Goal: Task Accomplishment & Management: Use online tool/utility

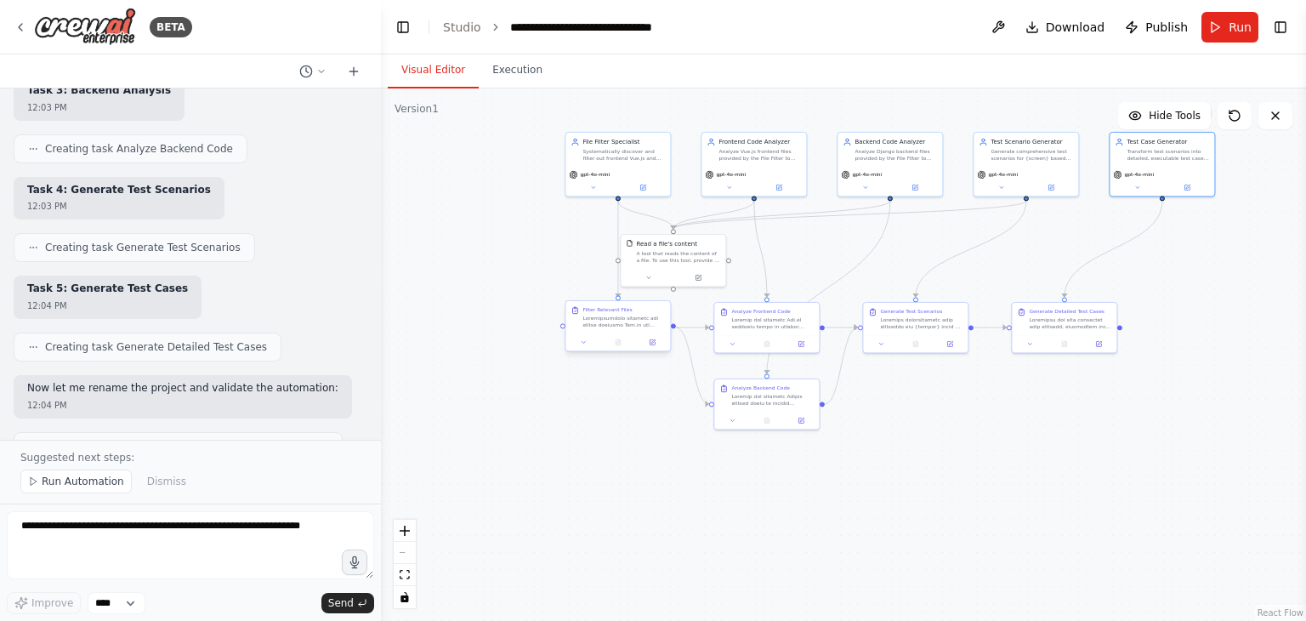
click at [609, 328] on div "Filter Relevant Files" at bounding box center [618, 317] width 105 height 32
click at [604, 317] on div at bounding box center [624, 322] width 83 height 14
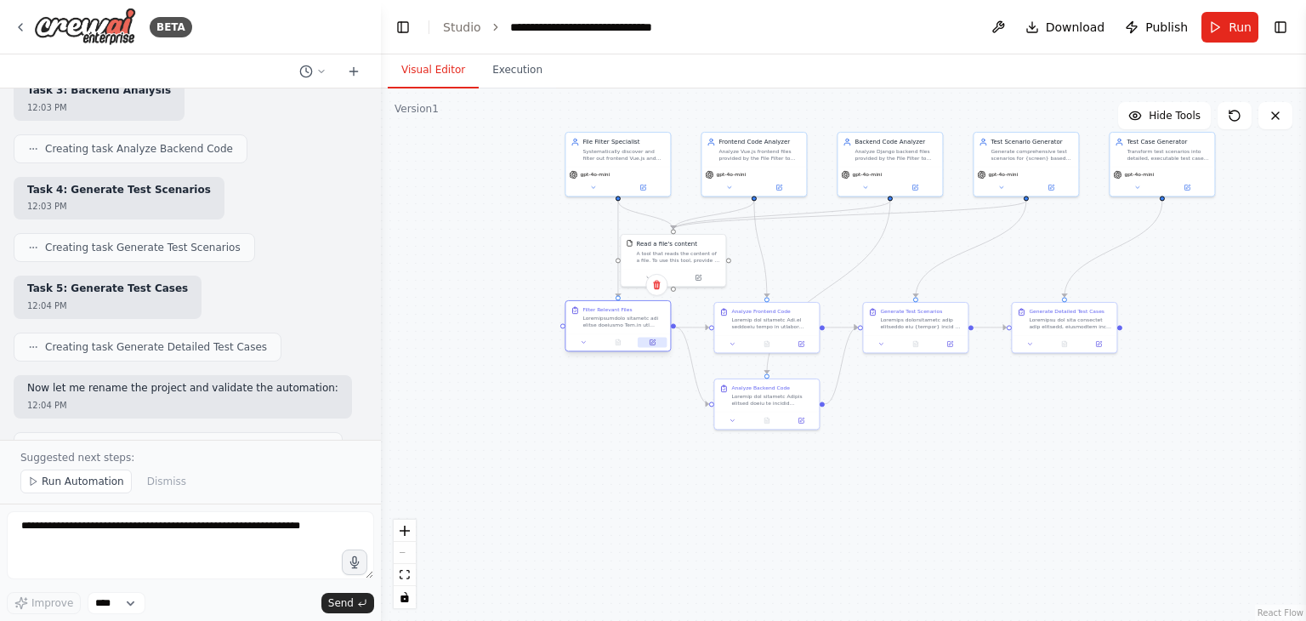
click at [652, 345] on button at bounding box center [652, 342] width 29 height 10
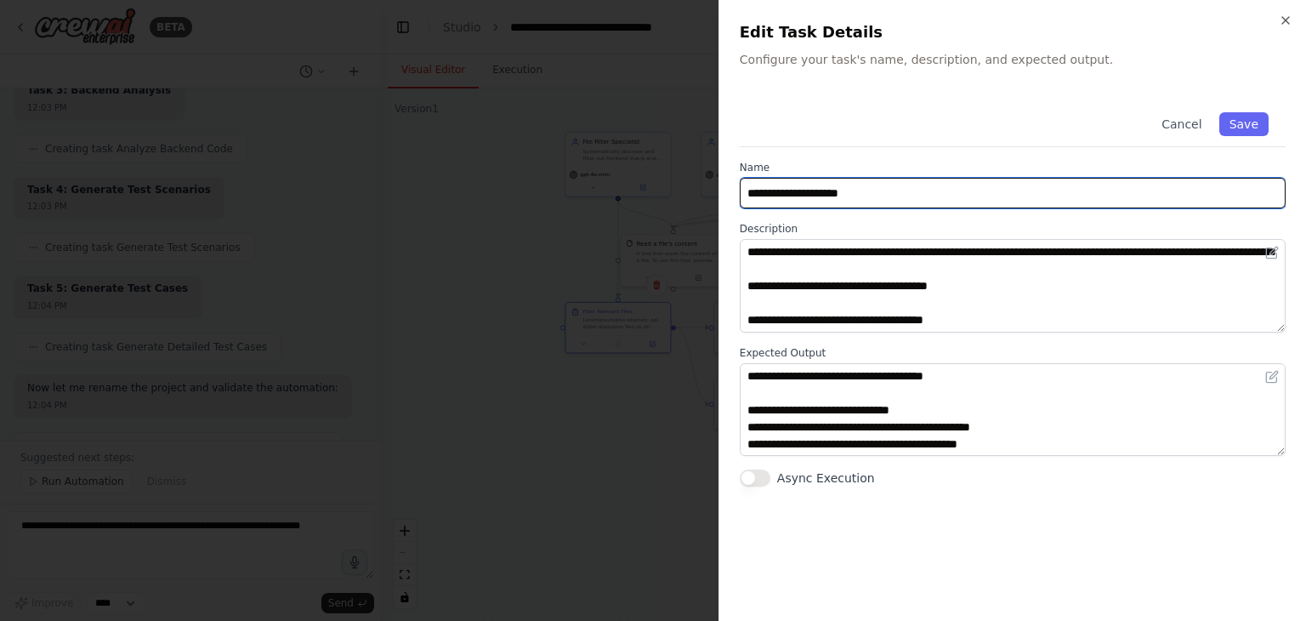
drag, startPoint x: 854, startPoint y: 196, endPoint x: 727, endPoint y: 199, distance: 126.8
click at [727, 199] on div "**********" at bounding box center [1013, 310] width 588 height 621
click at [888, 191] on input "**********" at bounding box center [1013, 193] width 546 height 31
click at [945, 202] on input "**********" at bounding box center [1013, 193] width 546 height 31
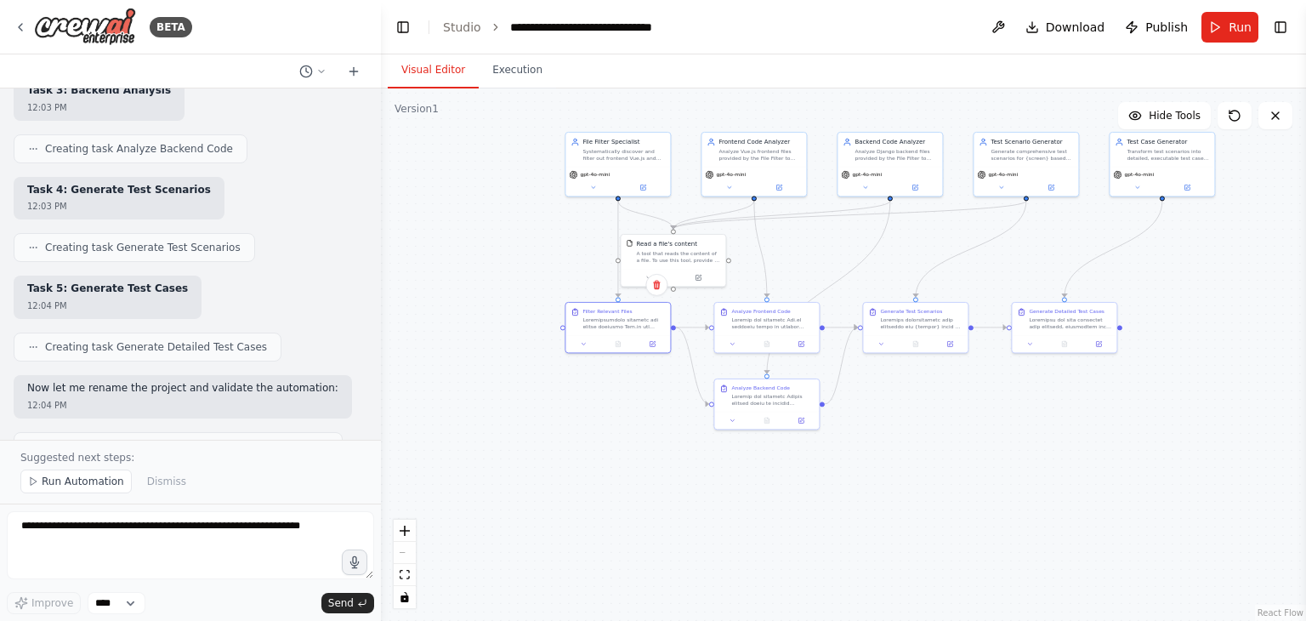
click at [534, 399] on div ".deletable-edge-delete-btn { width: 20px; height: 20px; border: 0px solid #ffff…" at bounding box center [843, 354] width 925 height 532
click at [653, 349] on div at bounding box center [618, 342] width 105 height 18
click at [615, 329] on div "Filter Relevant Files" at bounding box center [618, 317] width 105 height 32
click at [653, 348] on div at bounding box center [618, 342] width 105 height 18
click at [405, 532] on icon "zoom in" at bounding box center [405, 531] width 10 height 10
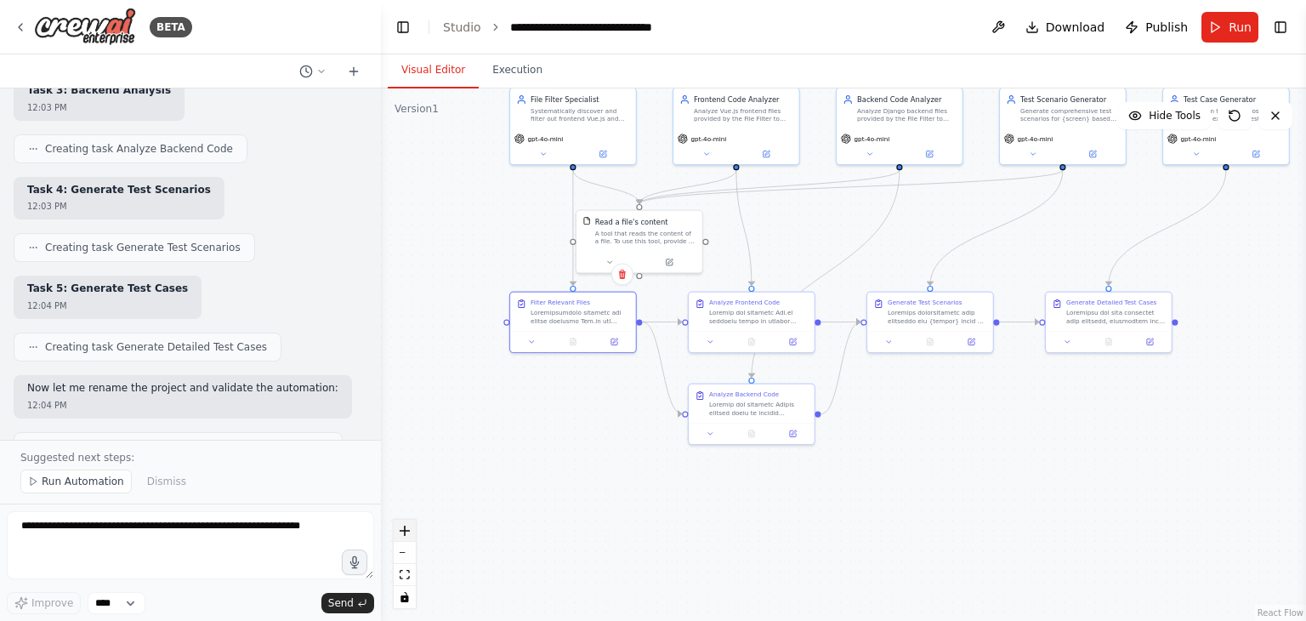
click at [405, 532] on icon "zoom in" at bounding box center [405, 531] width 10 height 10
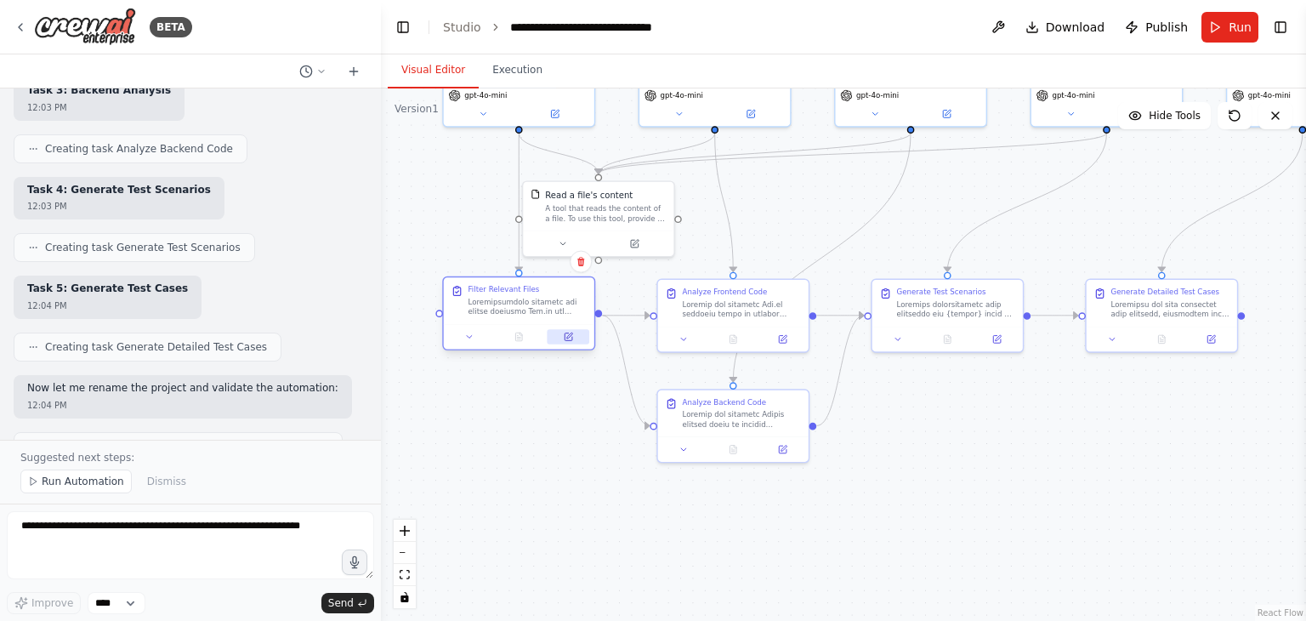
click at [565, 334] on icon at bounding box center [569, 337] width 8 height 8
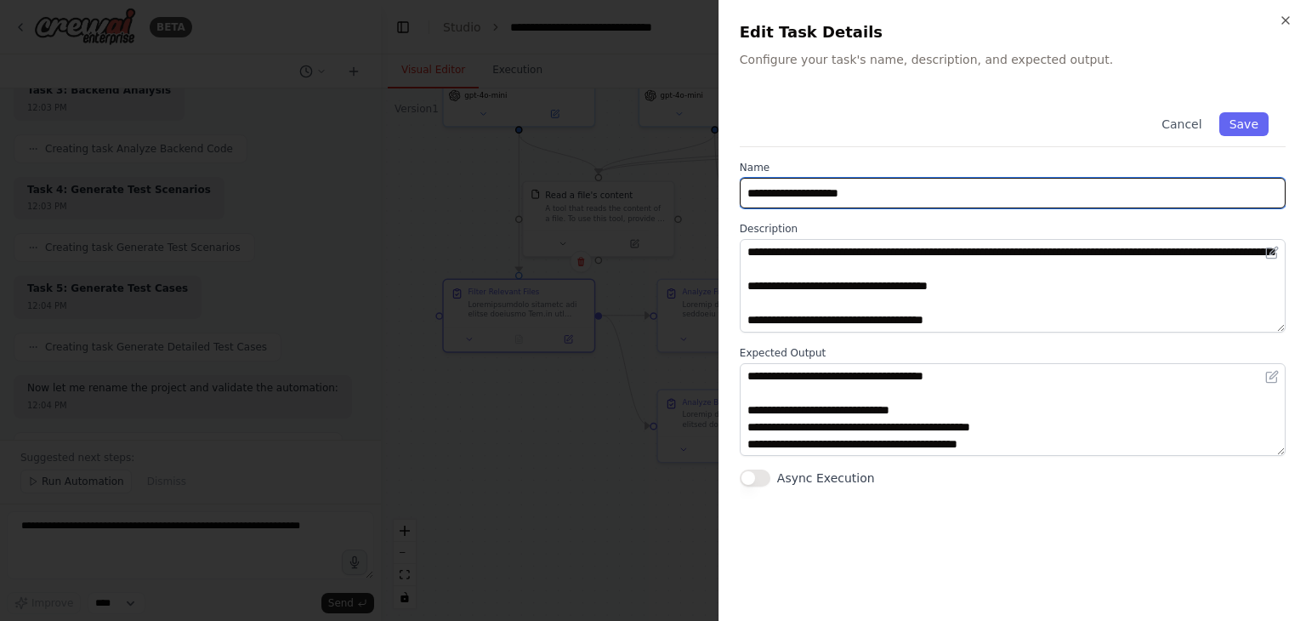
drag, startPoint x: 866, startPoint y: 191, endPoint x: 735, endPoint y: 200, distance: 131.3
click at [735, 200] on div "**********" at bounding box center [1013, 310] width 588 height 621
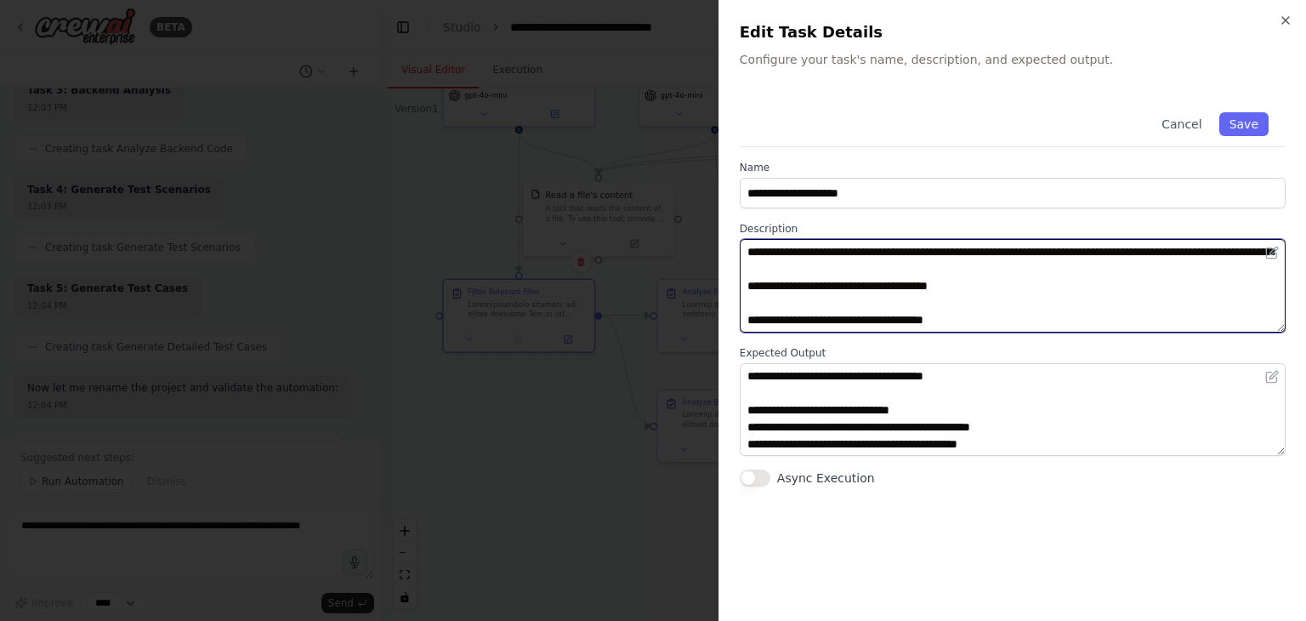
click at [848, 274] on textarea at bounding box center [1013, 286] width 546 height 94
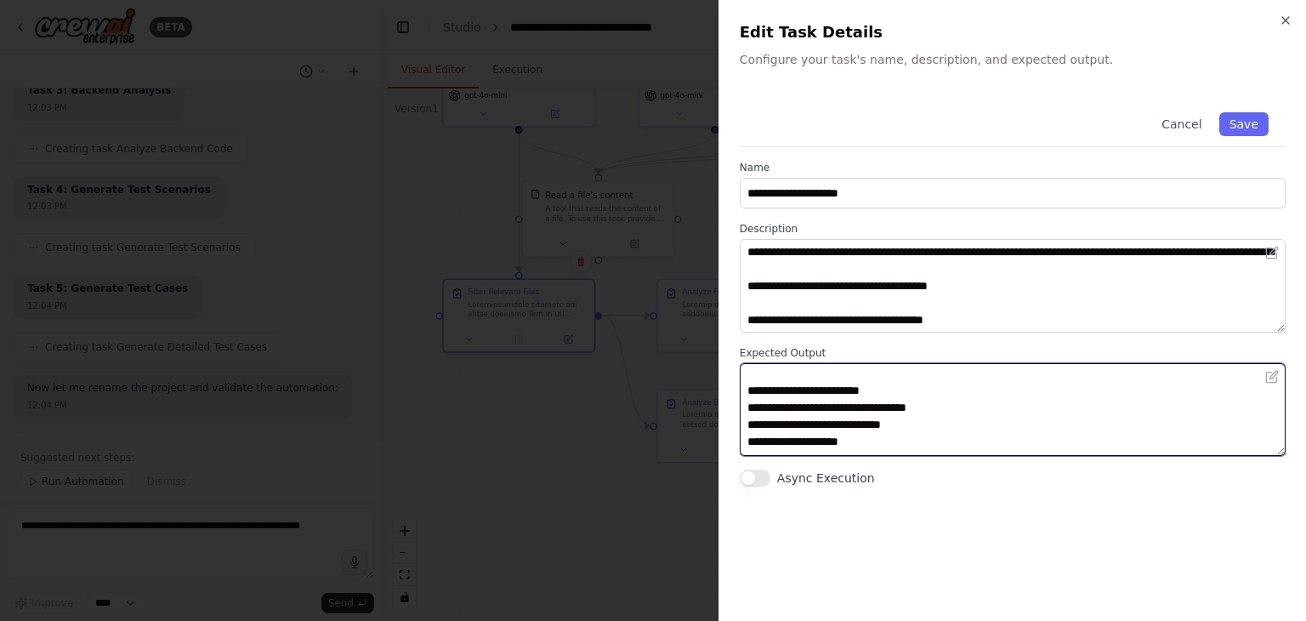
scroll to position [357, 0]
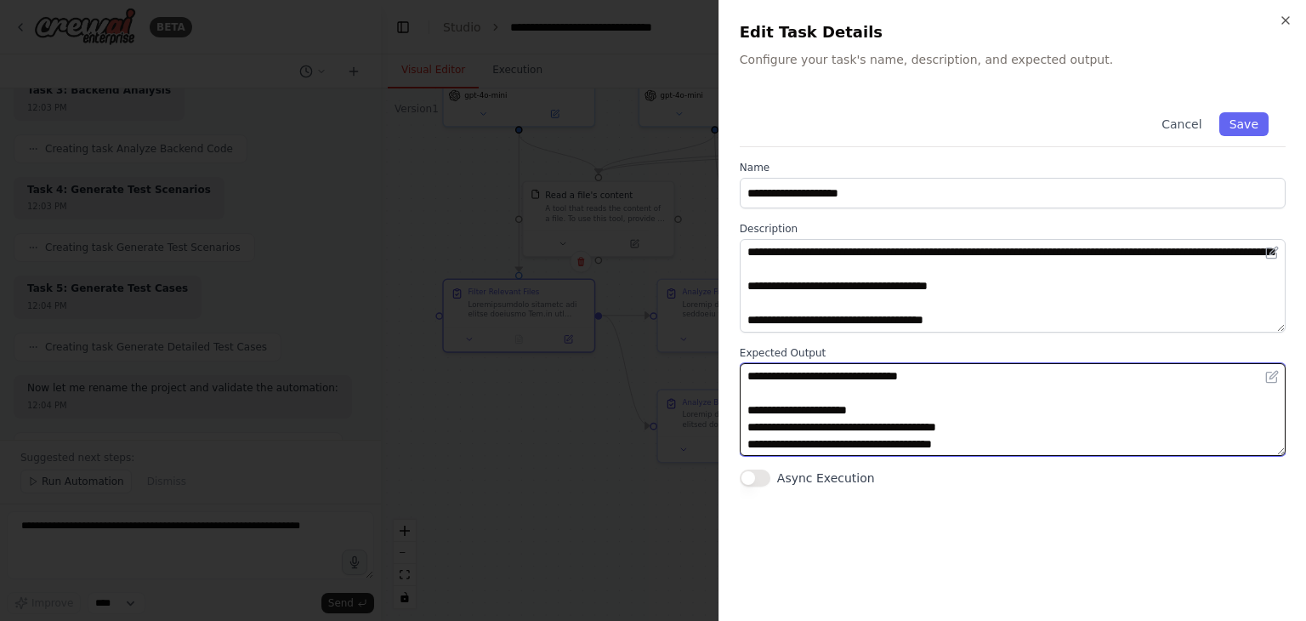
drag, startPoint x: 745, startPoint y: 372, endPoint x: 1037, endPoint y: 481, distance: 311.4
click at [1037, 481] on div "**********" at bounding box center [1013, 290] width 546 height 391
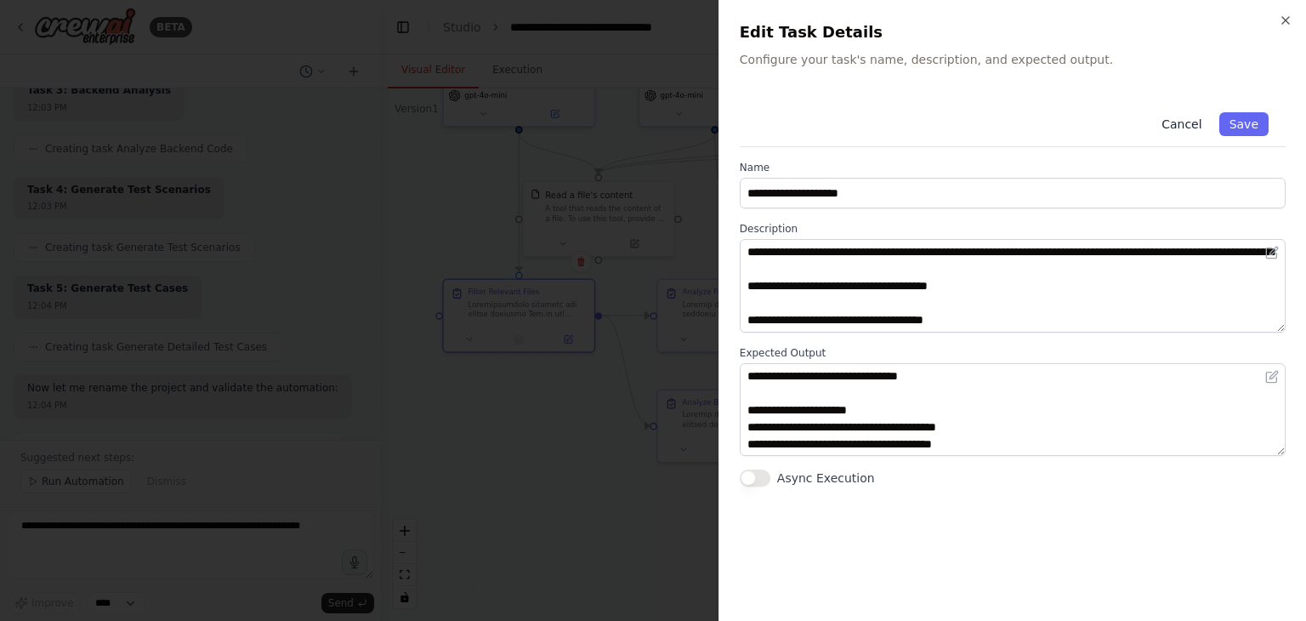
click at [1196, 121] on button "Cancel" at bounding box center [1182, 124] width 60 height 24
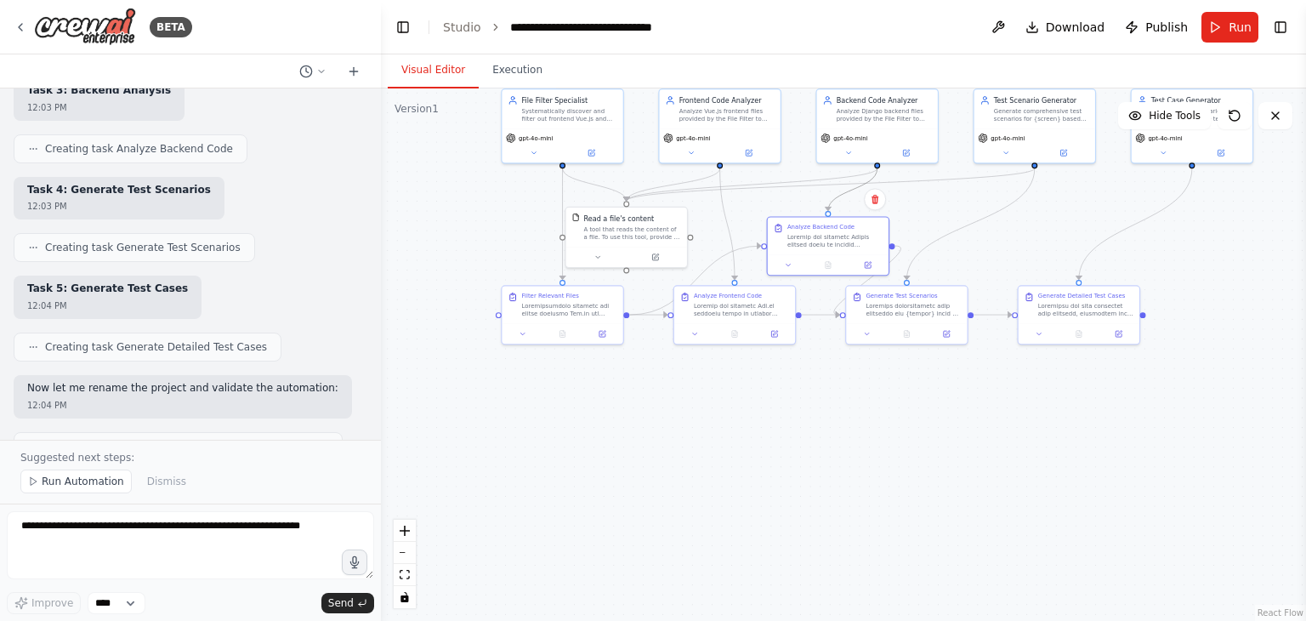
drag, startPoint x: 733, startPoint y: 378, endPoint x: 832, endPoint y: 204, distance: 200.3
click at [832, 204] on div ".deletable-edge-delete-btn { width: 20px; height: 20px; border: 0px solid #ffff…" at bounding box center [719, 193] width 535 height 308
click at [765, 506] on div ".deletable-edge-delete-btn { width: 20px; height: 20px; border: 0px solid #ffff…" at bounding box center [843, 354] width 925 height 532
click at [771, 333] on icon at bounding box center [775, 332] width 8 height 8
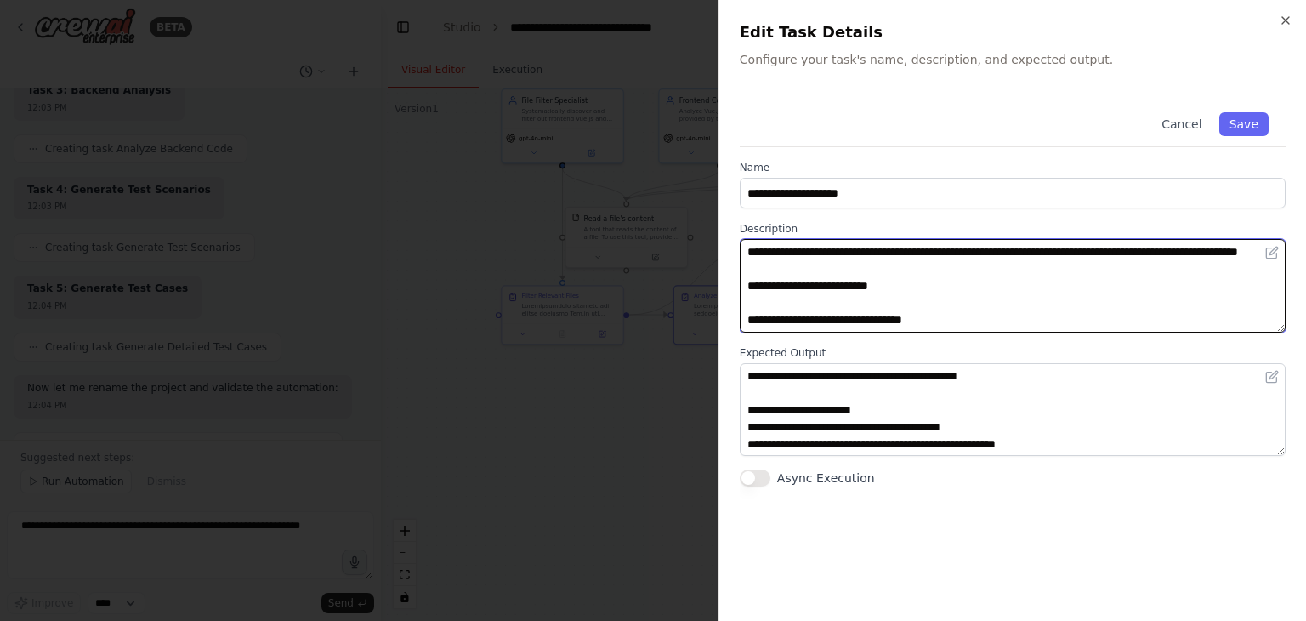
drag, startPoint x: 936, startPoint y: 304, endPoint x: 744, endPoint y: 242, distance: 201.2
click at [744, 242] on textarea at bounding box center [1013, 286] width 546 height 94
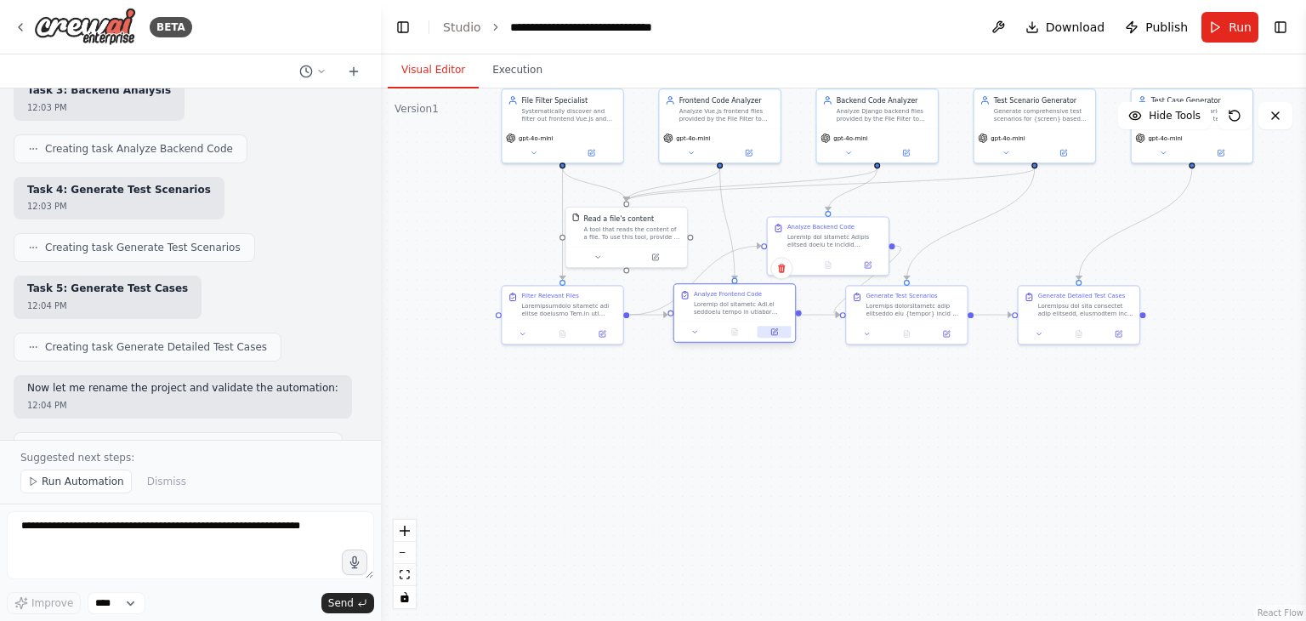
click at [777, 331] on icon at bounding box center [774, 332] width 6 height 6
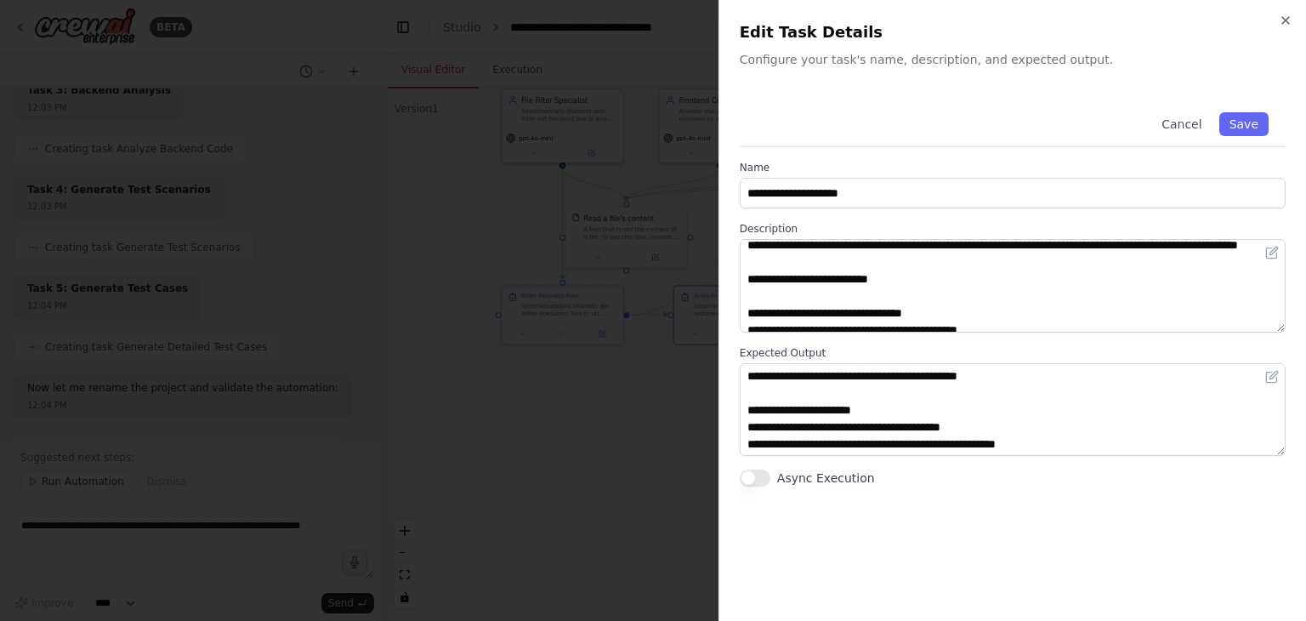
scroll to position [6, 0]
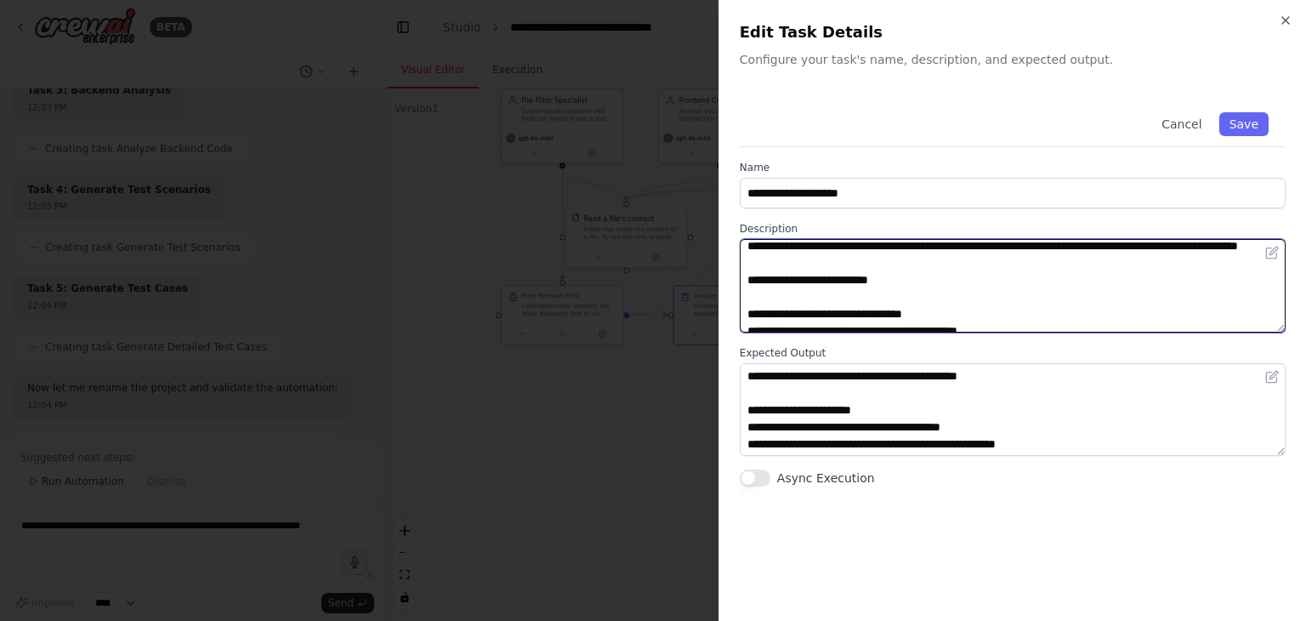
click at [911, 281] on textarea at bounding box center [1013, 286] width 546 height 94
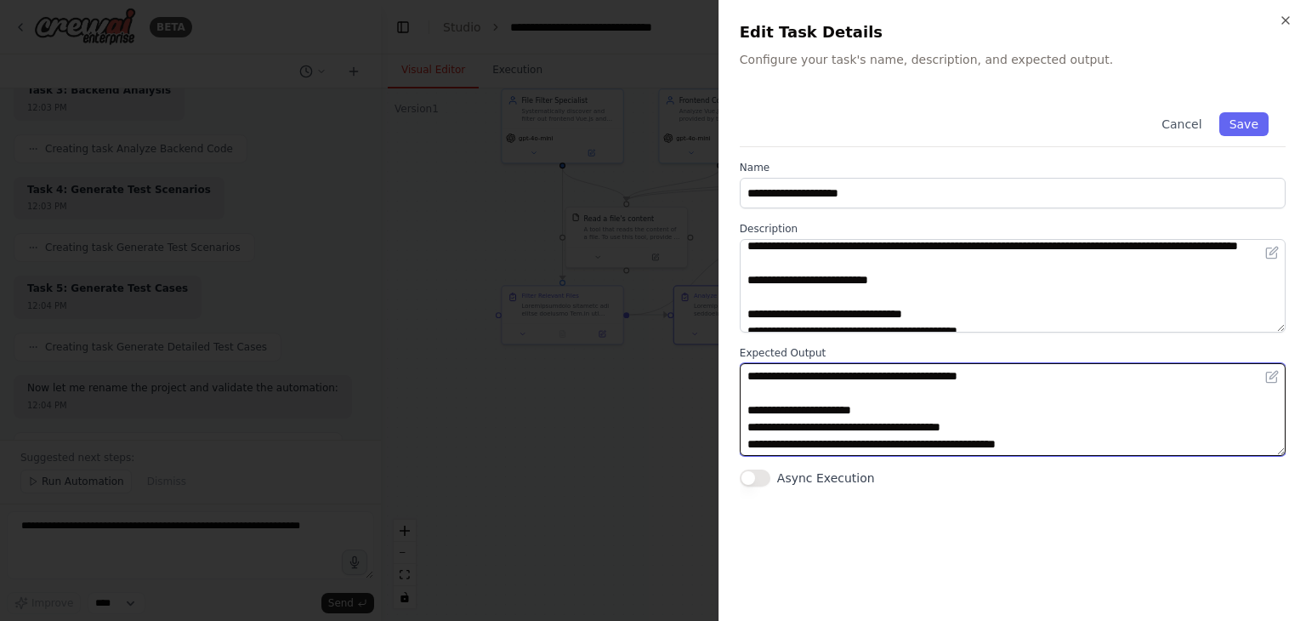
click at [1058, 400] on textarea at bounding box center [1013, 410] width 546 height 94
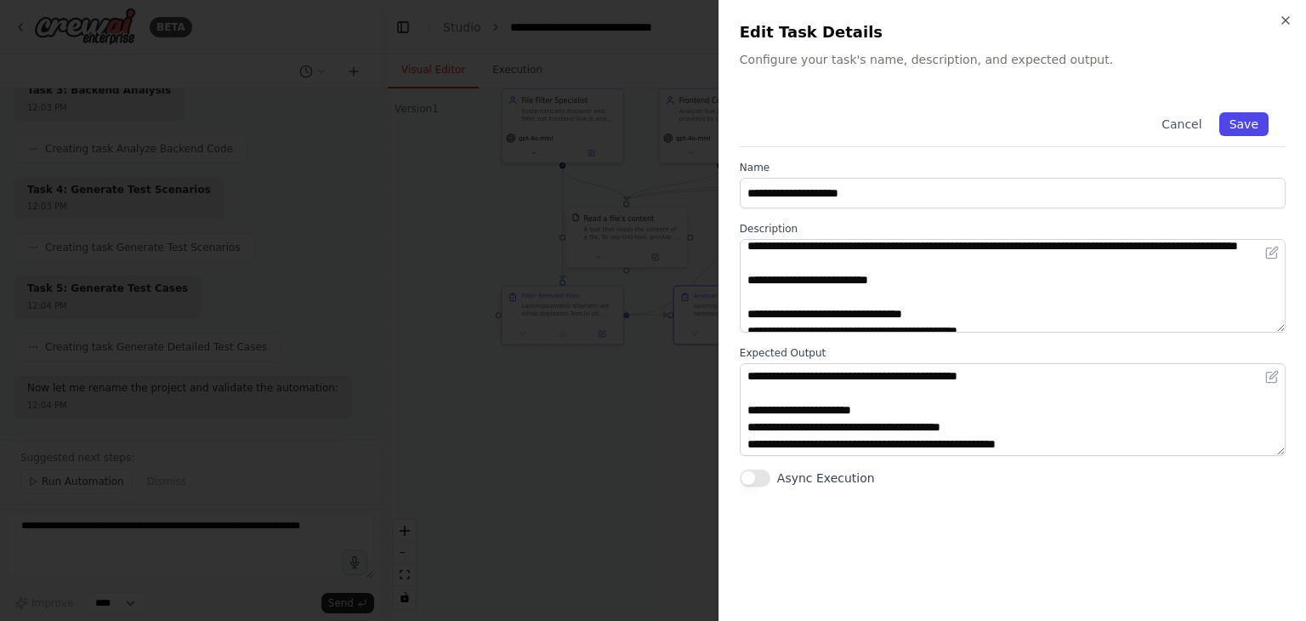
click at [1236, 123] on button "Save" at bounding box center [1244, 124] width 49 height 24
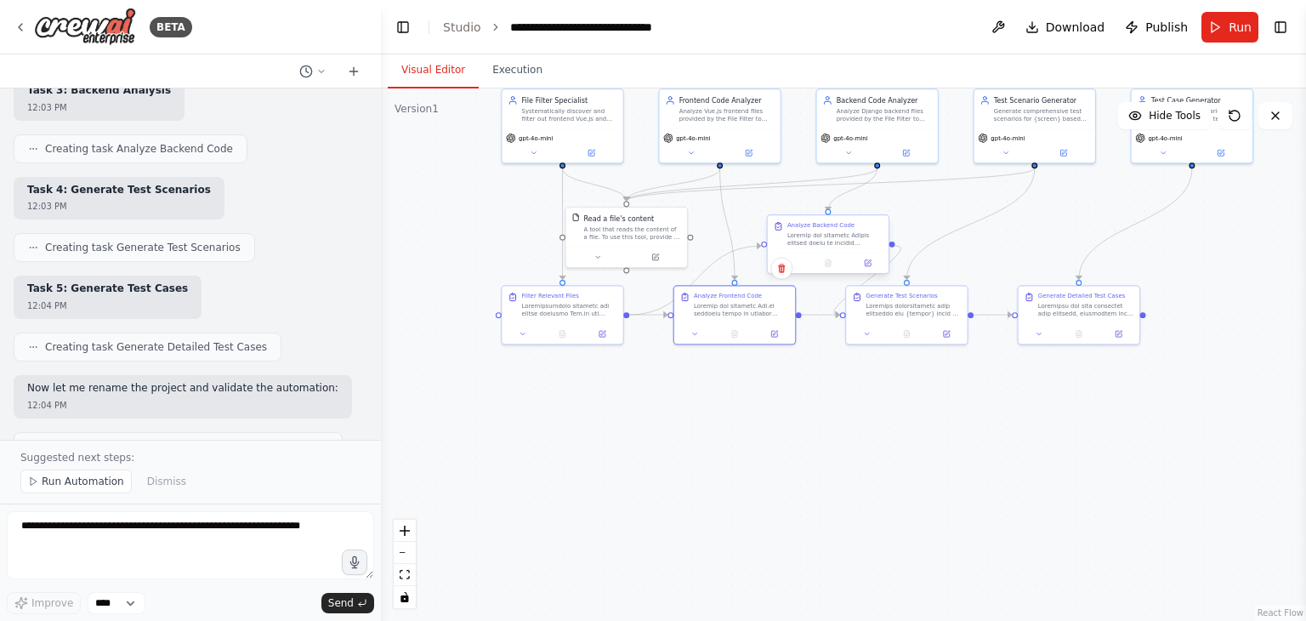
click at [822, 242] on div at bounding box center [835, 239] width 95 height 16
click at [869, 266] on button at bounding box center [868, 263] width 34 height 12
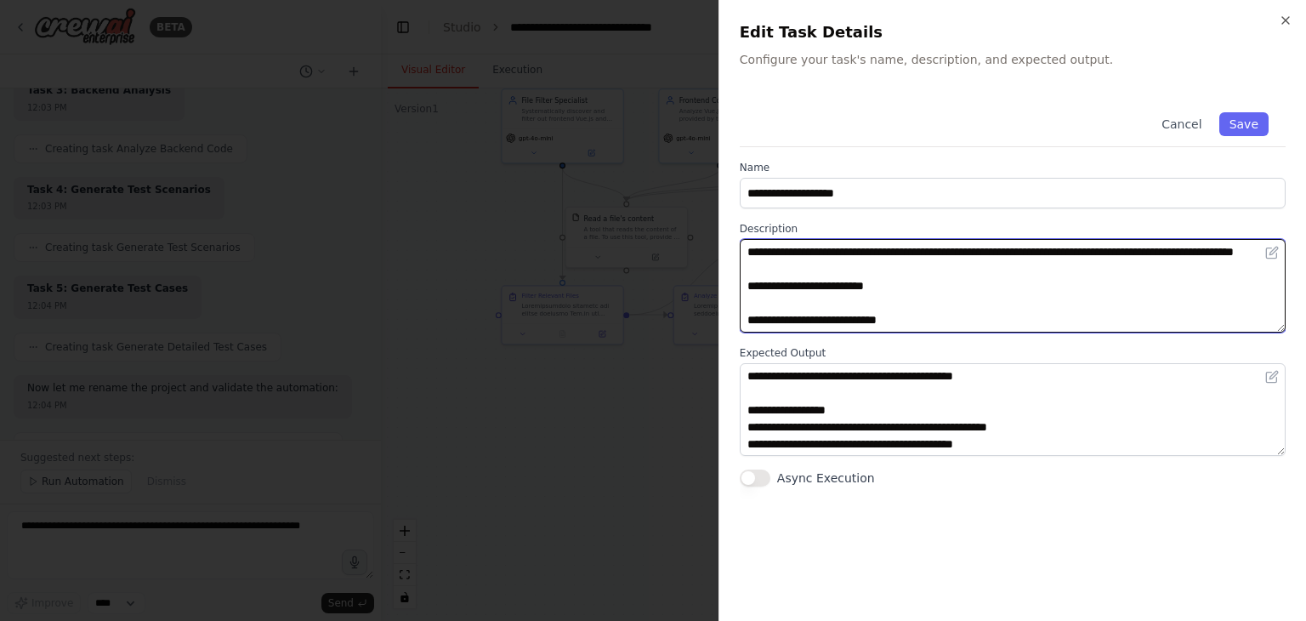
click at [930, 297] on textarea at bounding box center [1013, 286] width 546 height 94
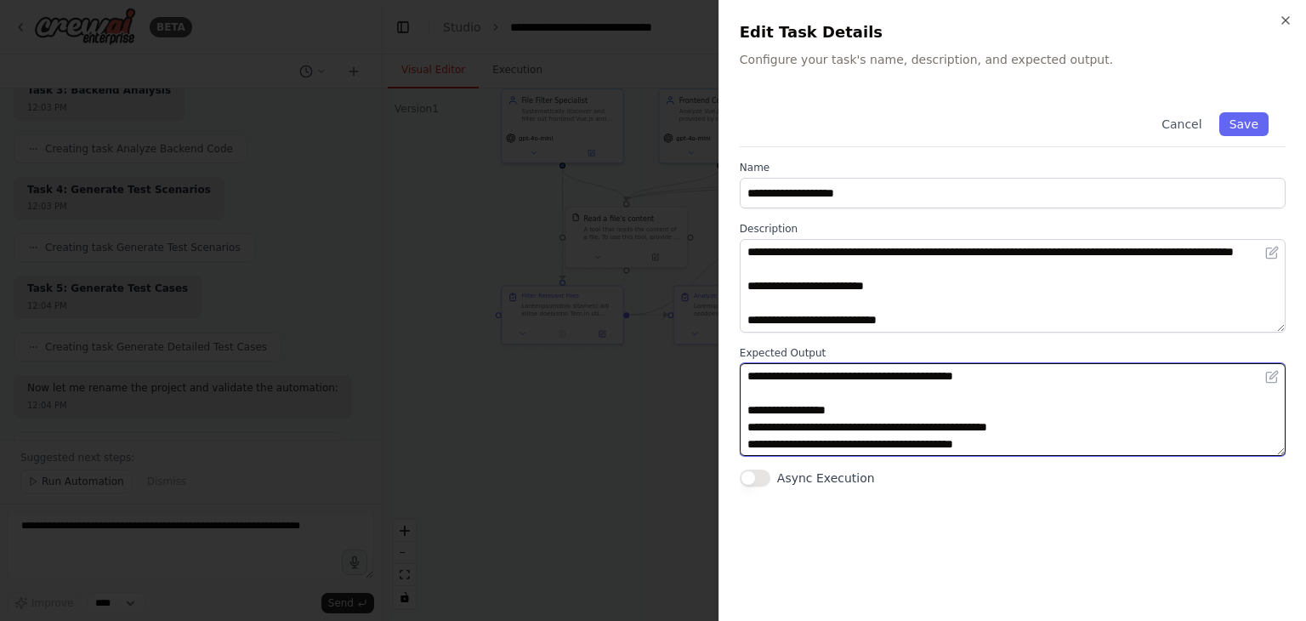
click at [850, 412] on textarea at bounding box center [1013, 410] width 546 height 94
click at [868, 392] on textarea at bounding box center [1013, 410] width 546 height 94
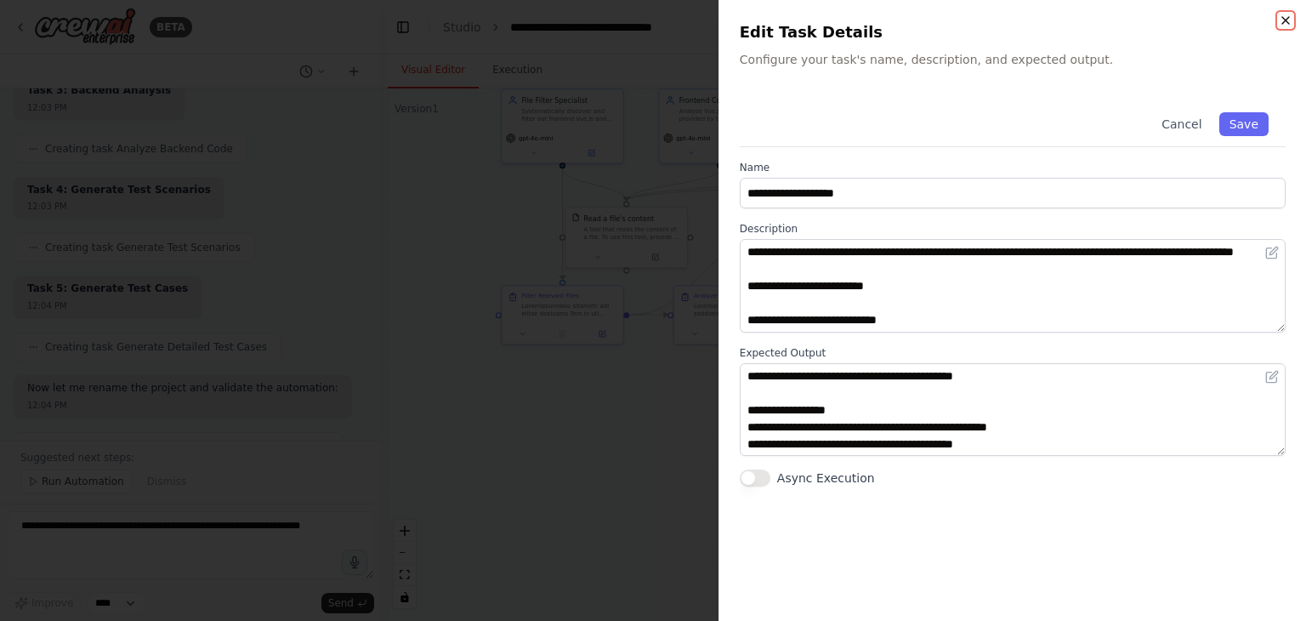
click at [1283, 14] on icon "button" at bounding box center [1286, 21] width 14 height 14
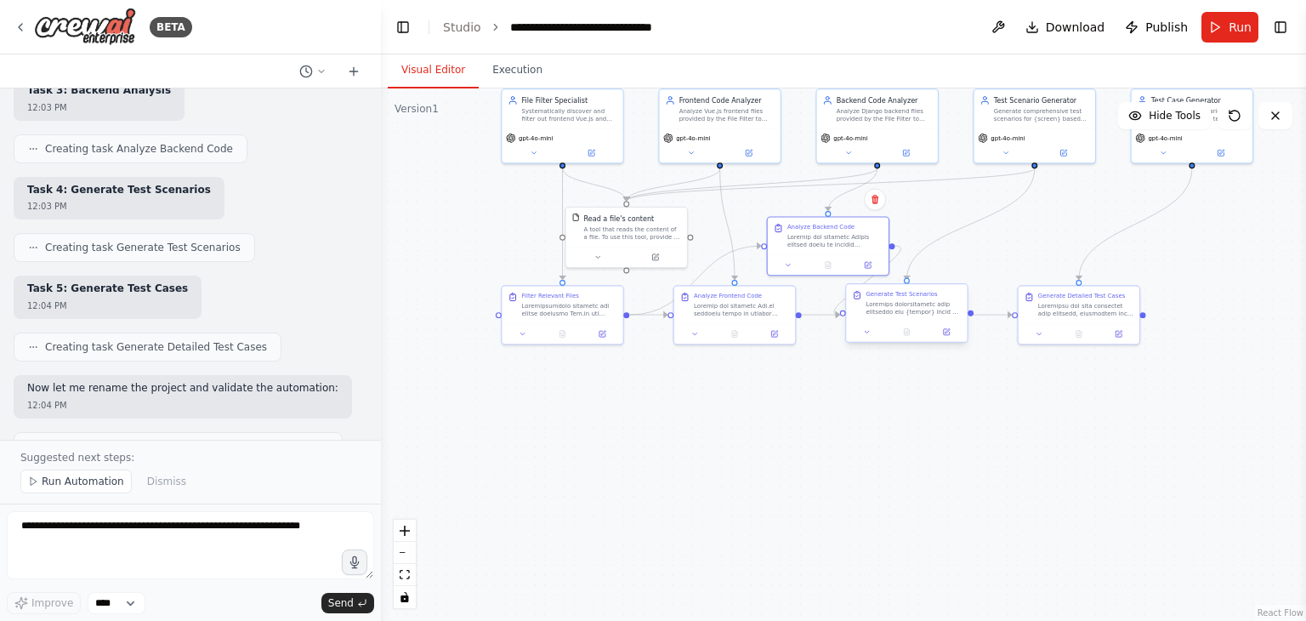
click at [919, 307] on div at bounding box center [913, 308] width 95 height 16
click at [946, 334] on icon at bounding box center [947, 332] width 6 height 6
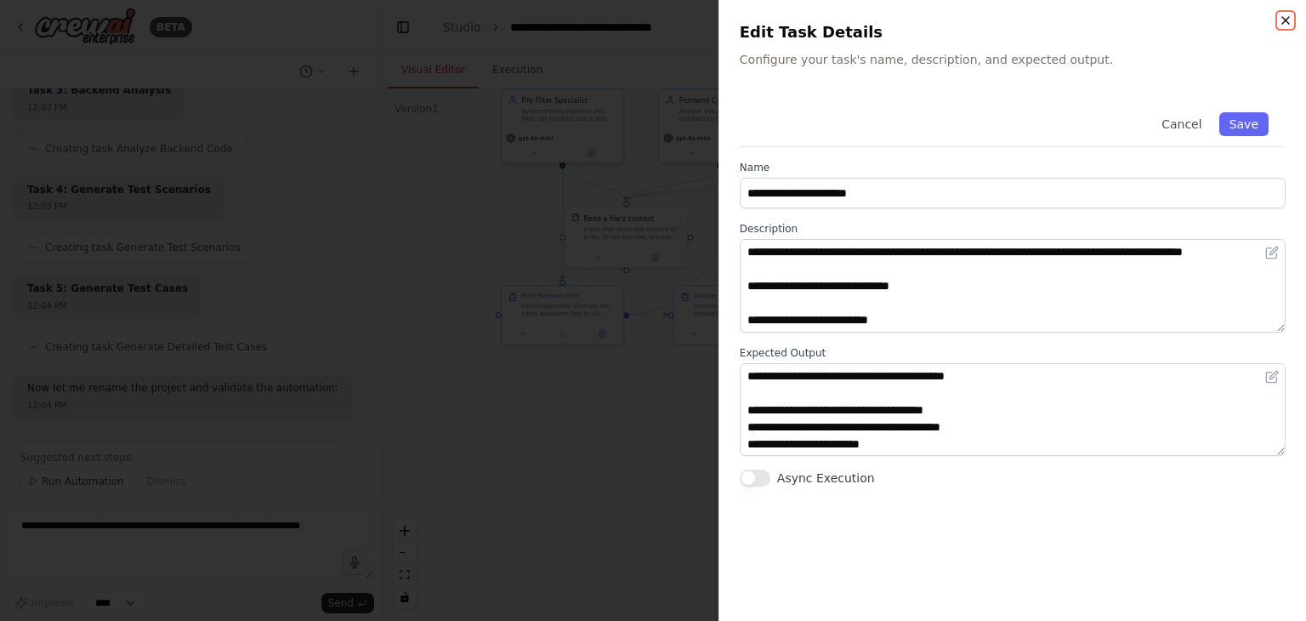
click at [1292, 21] on icon "button" at bounding box center [1286, 21] width 14 height 14
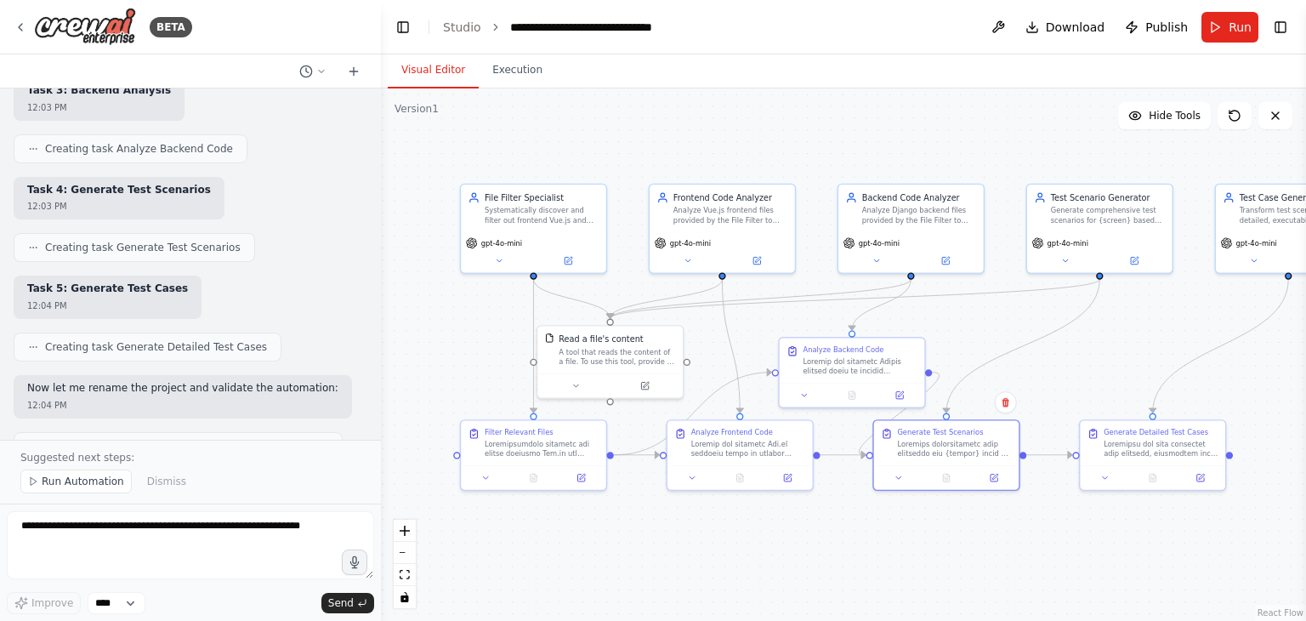
drag, startPoint x: 756, startPoint y: 398, endPoint x: 767, endPoint y: 557, distance: 159.4
click at [767, 557] on div ".deletable-edge-delete-btn { width: 20px; height: 20px; border: 0px solid #ffff…" at bounding box center [843, 354] width 925 height 532
click at [930, 454] on div at bounding box center [952, 446] width 115 height 19
click at [991, 482] on div at bounding box center [944, 475] width 145 height 24
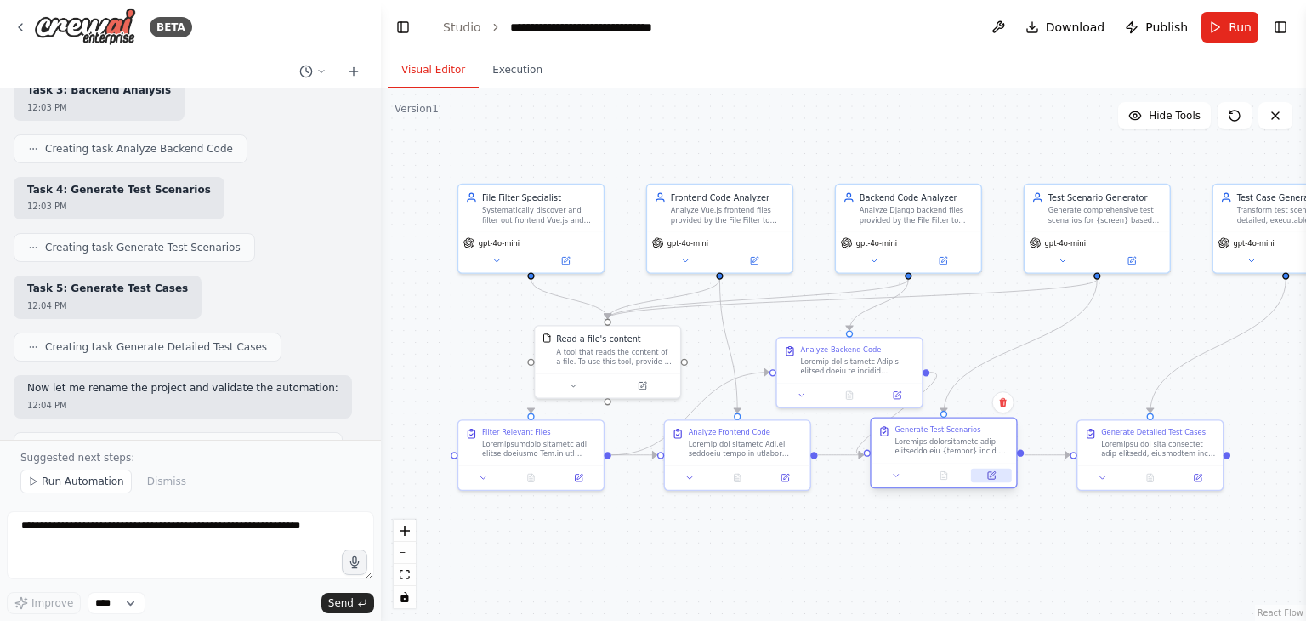
click at [991, 477] on icon at bounding box center [991, 475] width 7 height 7
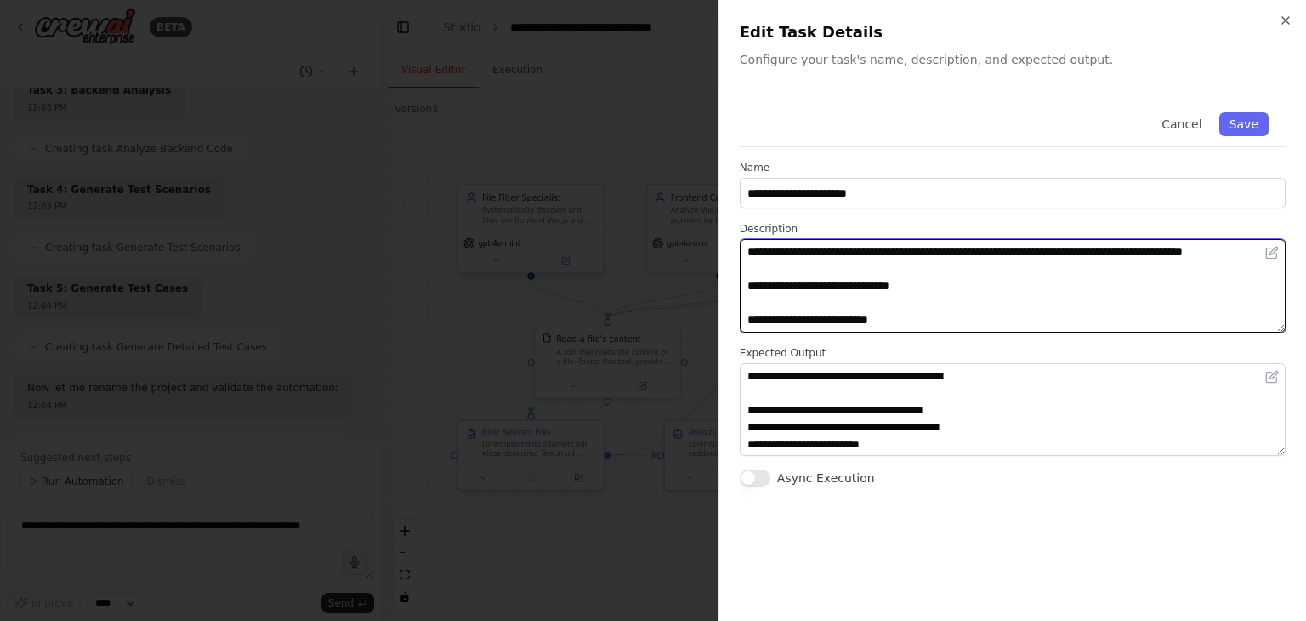
click at [970, 283] on textarea at bounding box center [1013, 286] width 546 height 94
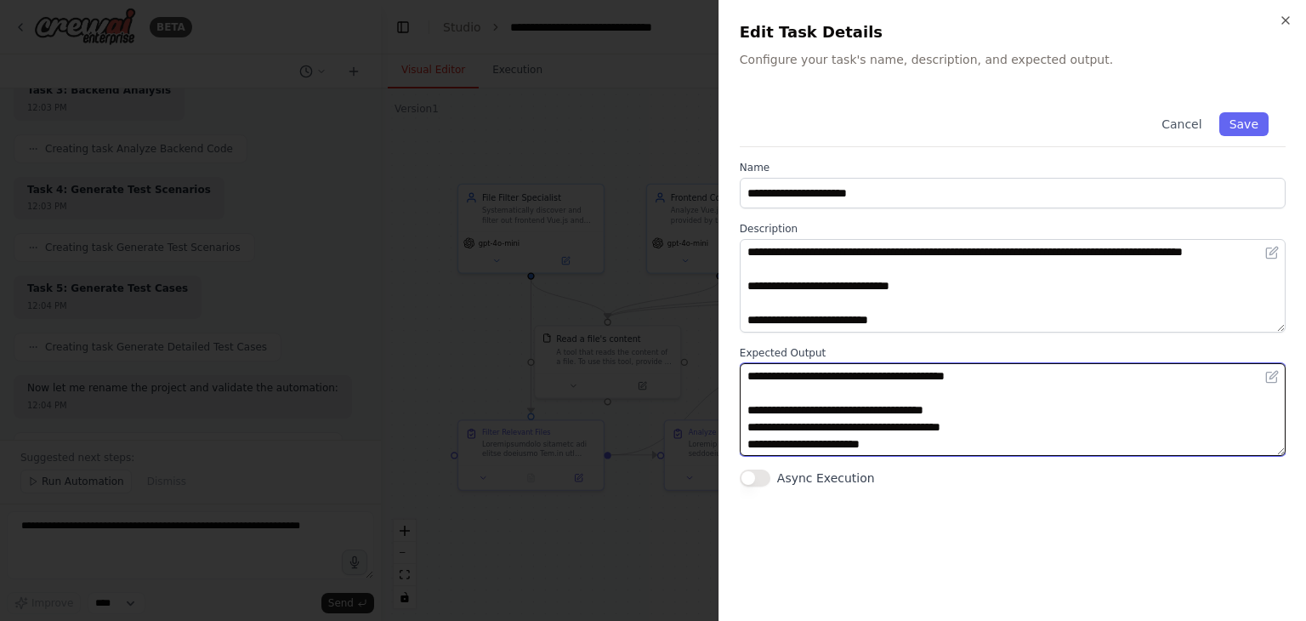
click at [1046, 419] on textarea at bounding box center [1013, 410] width 546 height 94
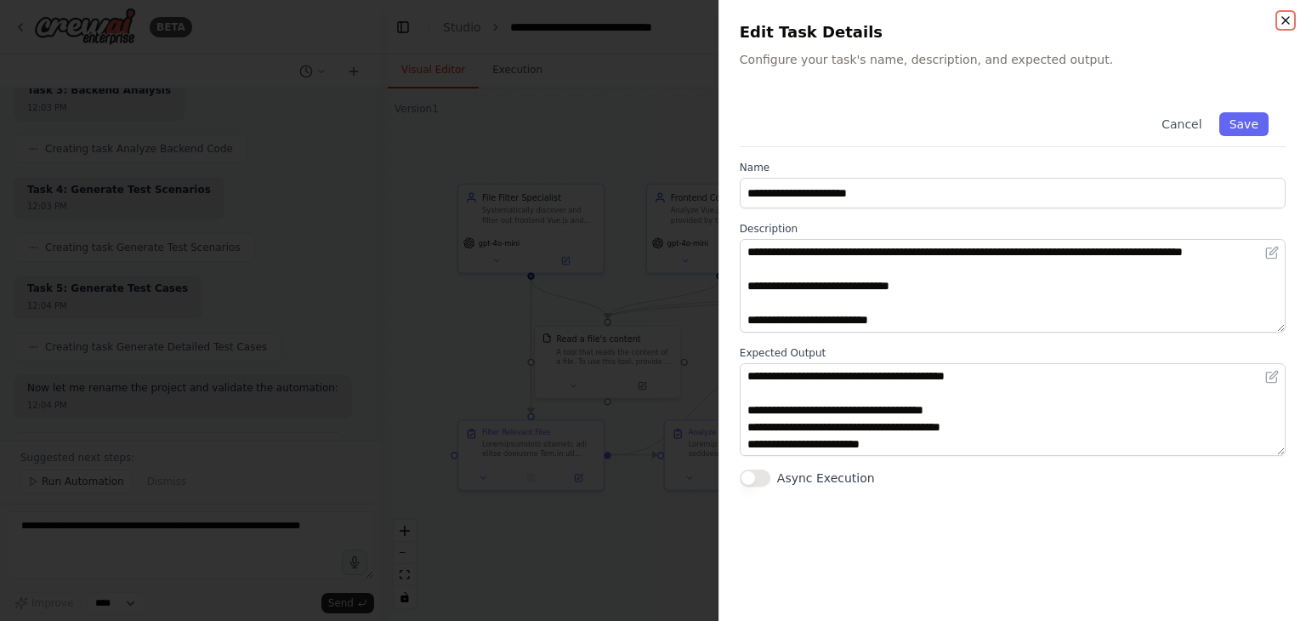
click at [1285, 14] on icon "button" at bounding box center [1286, 21] width 14 height 14
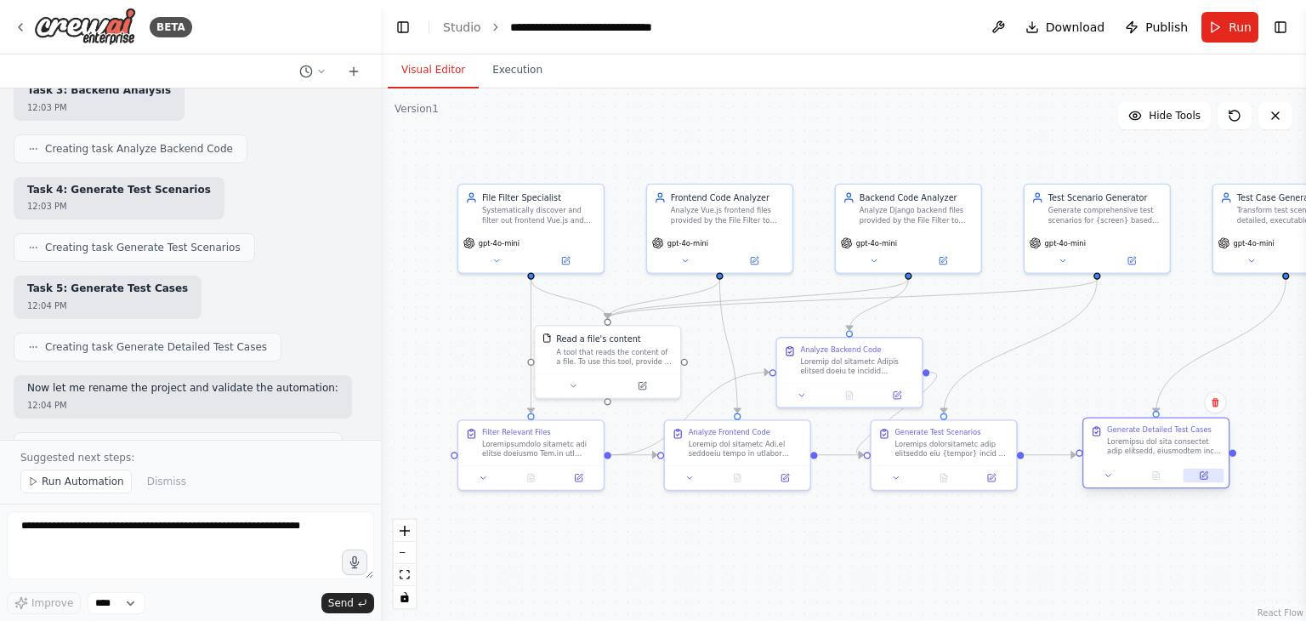
click at [1198, 477] on div at bounding box center [1156, 475] width 145 height 24
click at [1199, 477] on icon at bounding box center [1203, 474] width 9 height 9
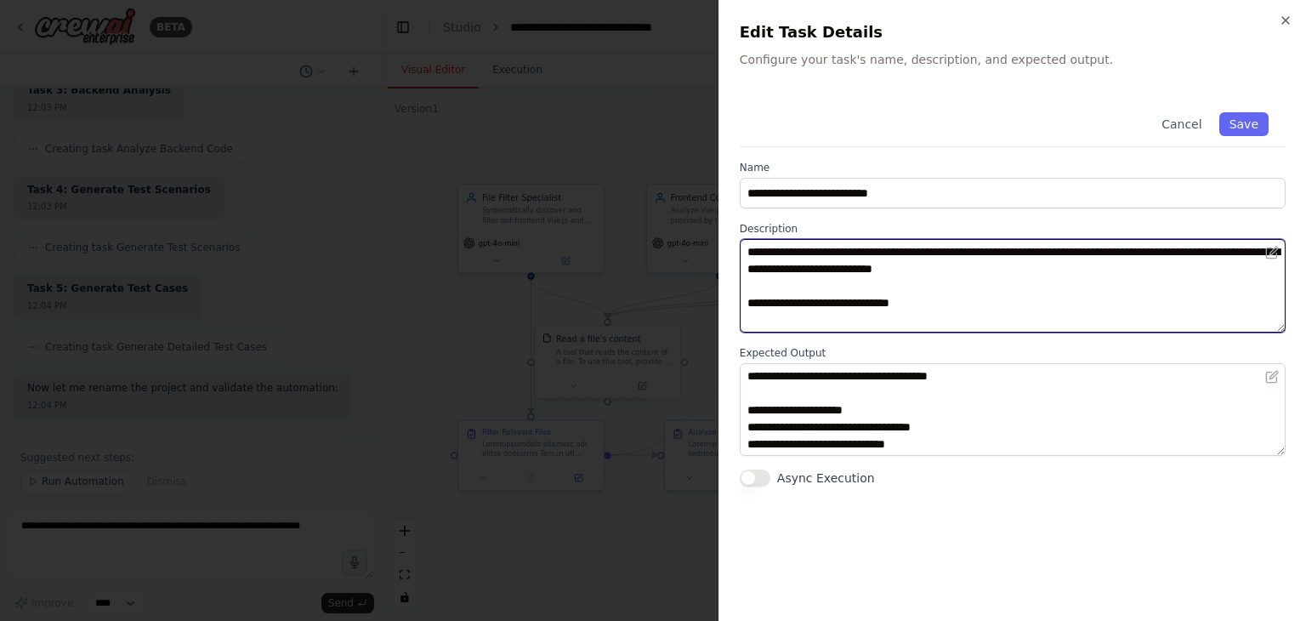
click at [1038, 276] on textarea at bounding box center [1013, 286] width 546 height 94
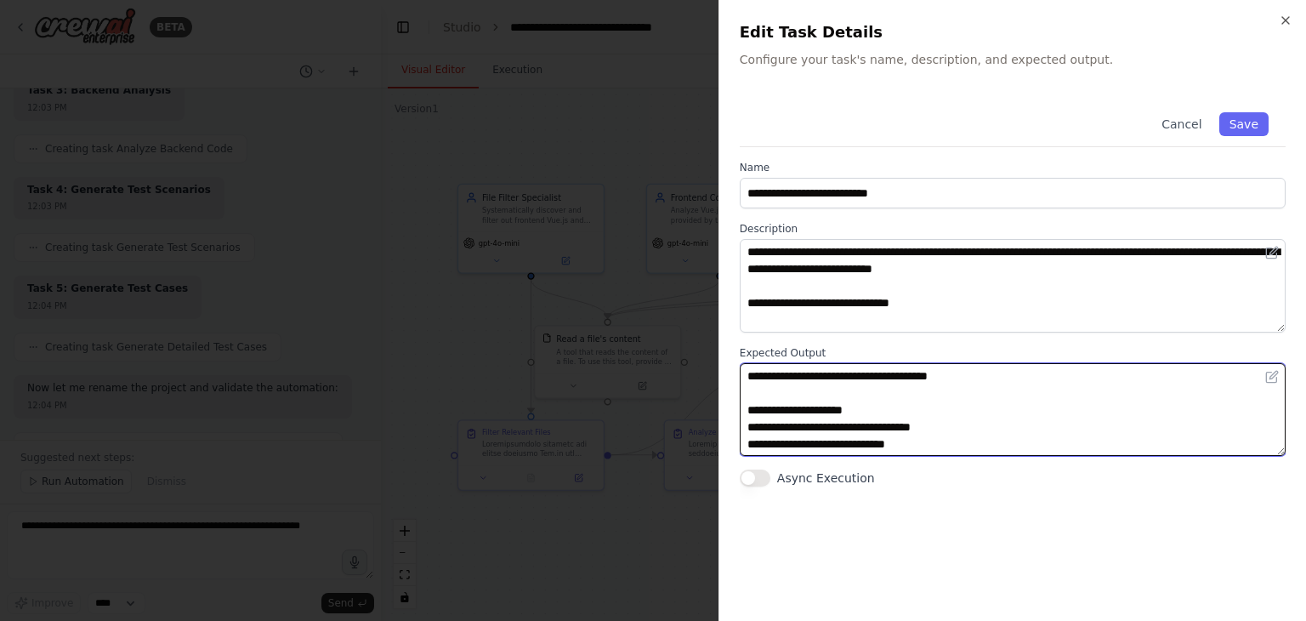
click at [1023, 397] on textarea at bounding box center [1013, 410] width 546 height 94
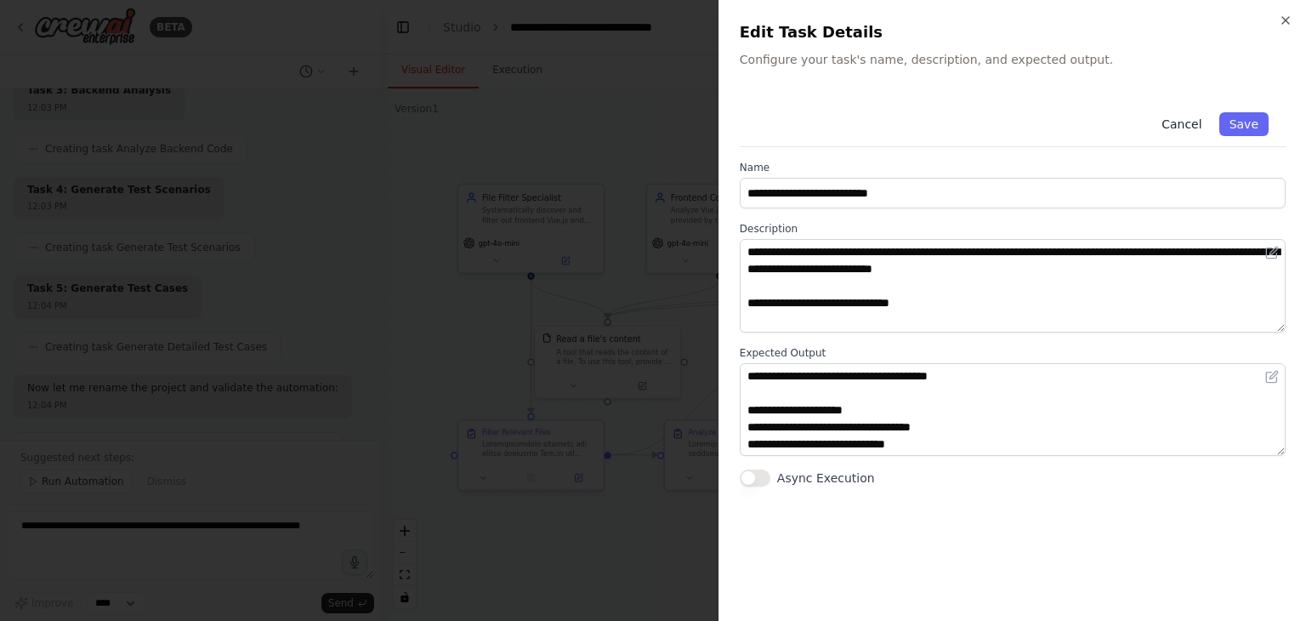
click at [1187, 126] on button "Cancel" at bounding box center [1182, 124] width 60 height 24
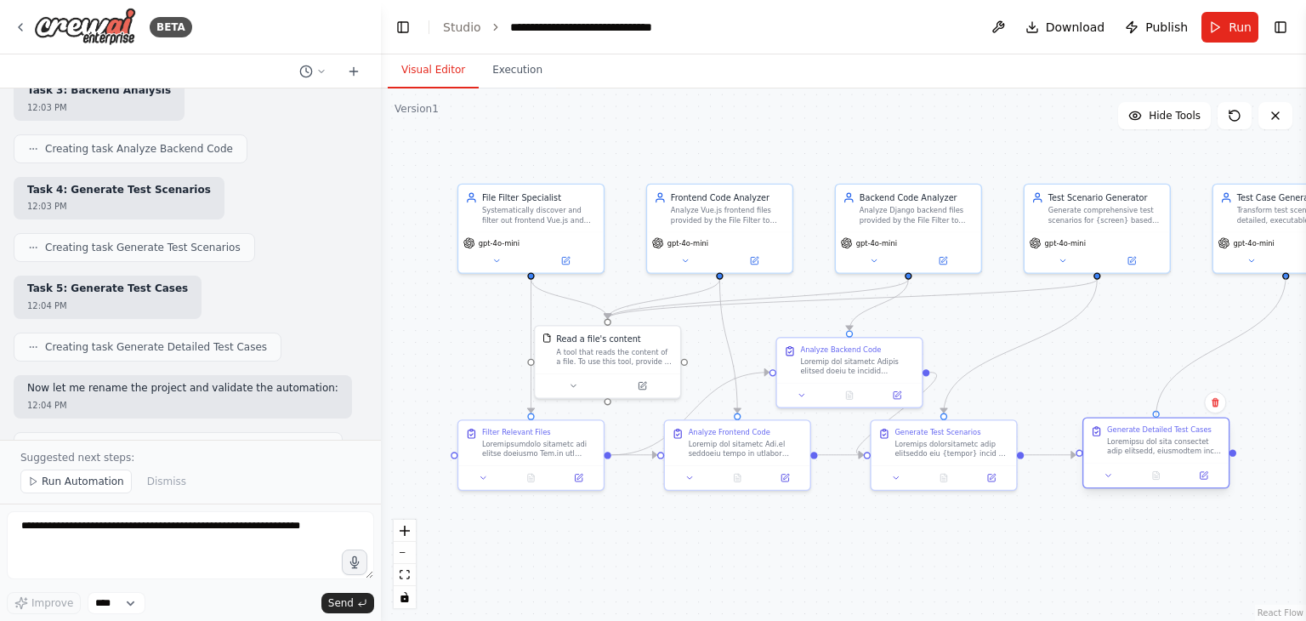
drag, startPoint x: 1152, startPoint y: 403, endPoint x: 1153, endPoint y: 417, distance: 13.6
click at [1040, 417] on div ".deletable-edge-delete-btn { width: 20px; height: 20px; border: 0px solid #ffff…" at bounding box center [719, 308] width 642 height 369
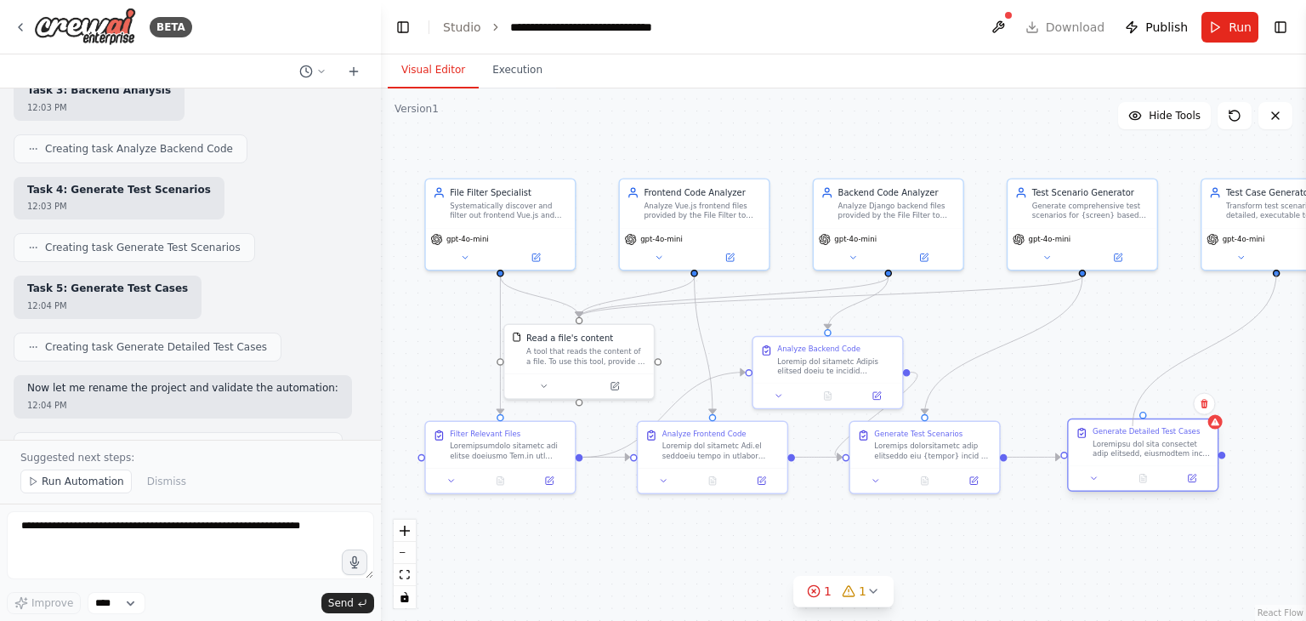
drag, startPoint x: 1291, startPoint y: 275, endPoint x: 1133, endPoint y: 426, distance: 219.0
click at [1024, 426] on div "Read a file's content A tool that reads the content of a file. To use this tool…" at bounding box center [694, 306] width 660 height 379
drag, startPoint x: 1277, startPoint y: 272, endPoint x: 1150, endPoint y: 420, distance: 194.8
click at [1024, 420] on div "Read a file's content A tool that reads the content of a file. To use this tool…" at bounding box center [694, 306] width 660 height 379
click at [714, 452] on div at bounding box center [721, 449] width 117 height 20
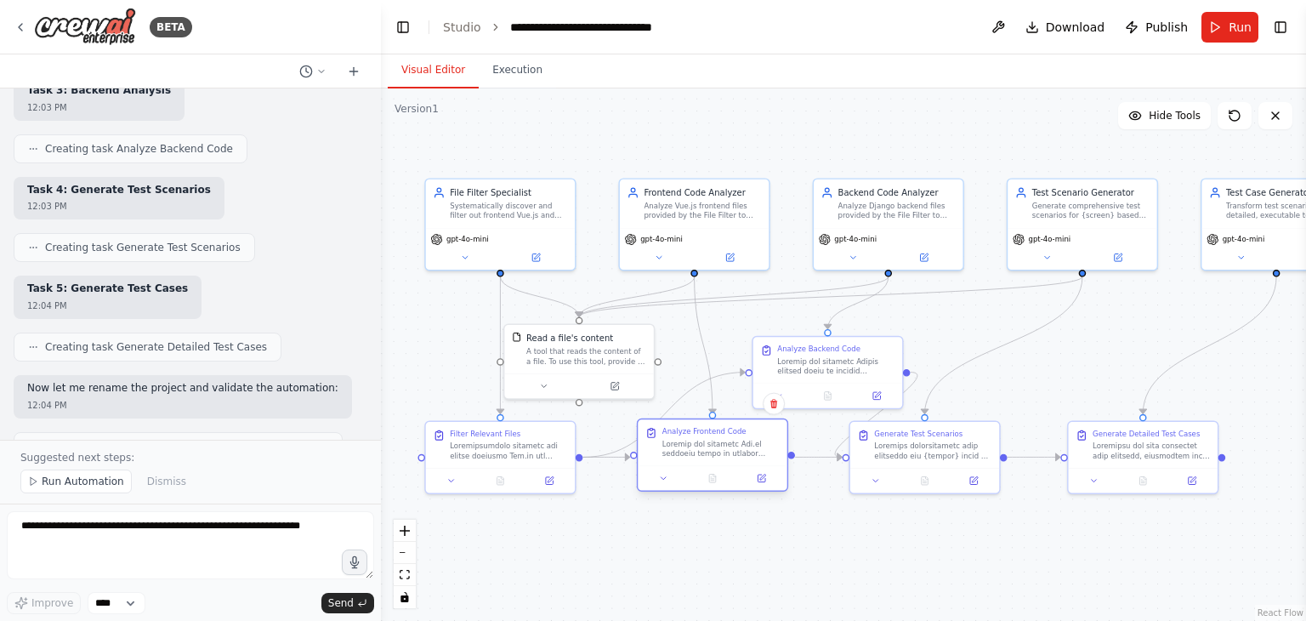
click at [714, 452] on div at bounding box center [721, 449] width 117 height 20
click at [759, 480] on icon at bounding box center [762, 479] width 8 height 8
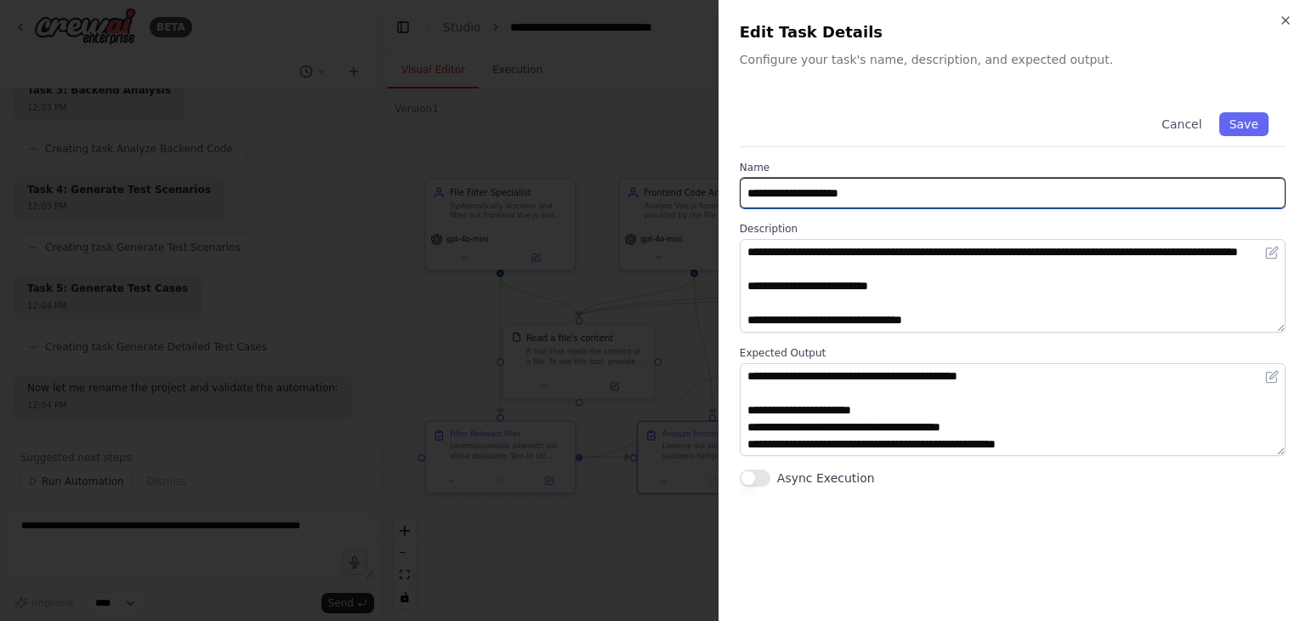
drag, startPoint x: 889, startPoint y: 189, endPoint x: 731, endPoint y: 198, distance: 157.6
click at [731, 198] on div "**********" at bounding box center [1013, 310] width 588 height 621
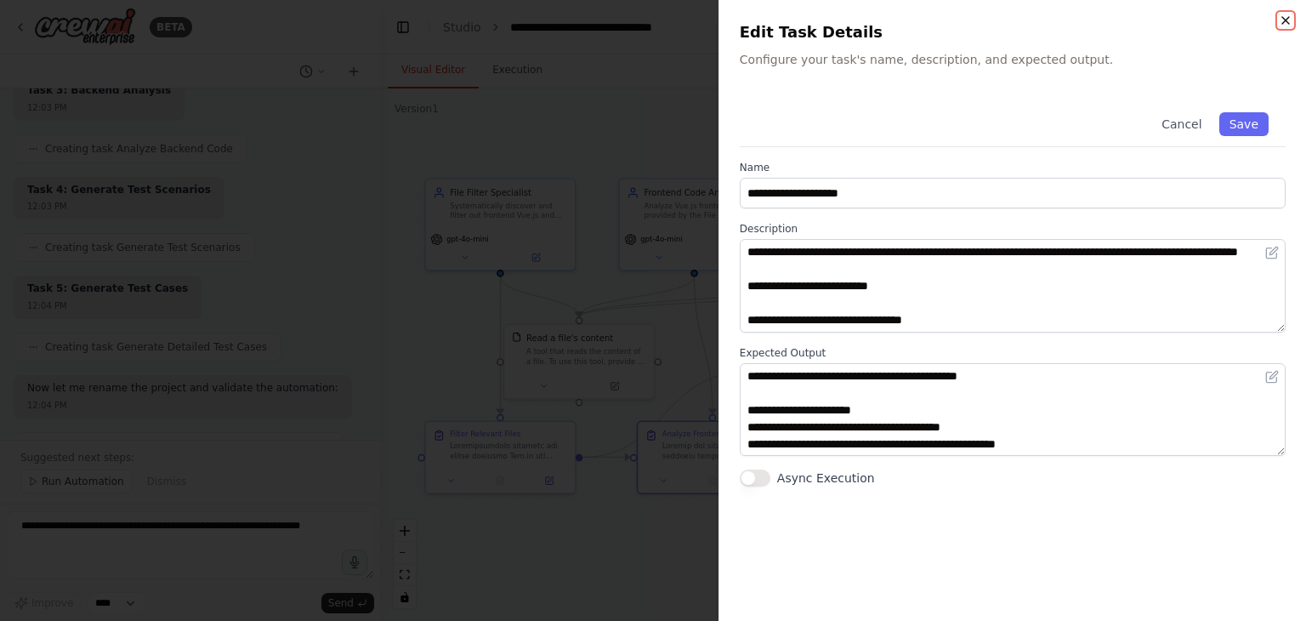
click at [1289, 20] on icon "button" at bounding box center [1286, 21] width 14 height 14
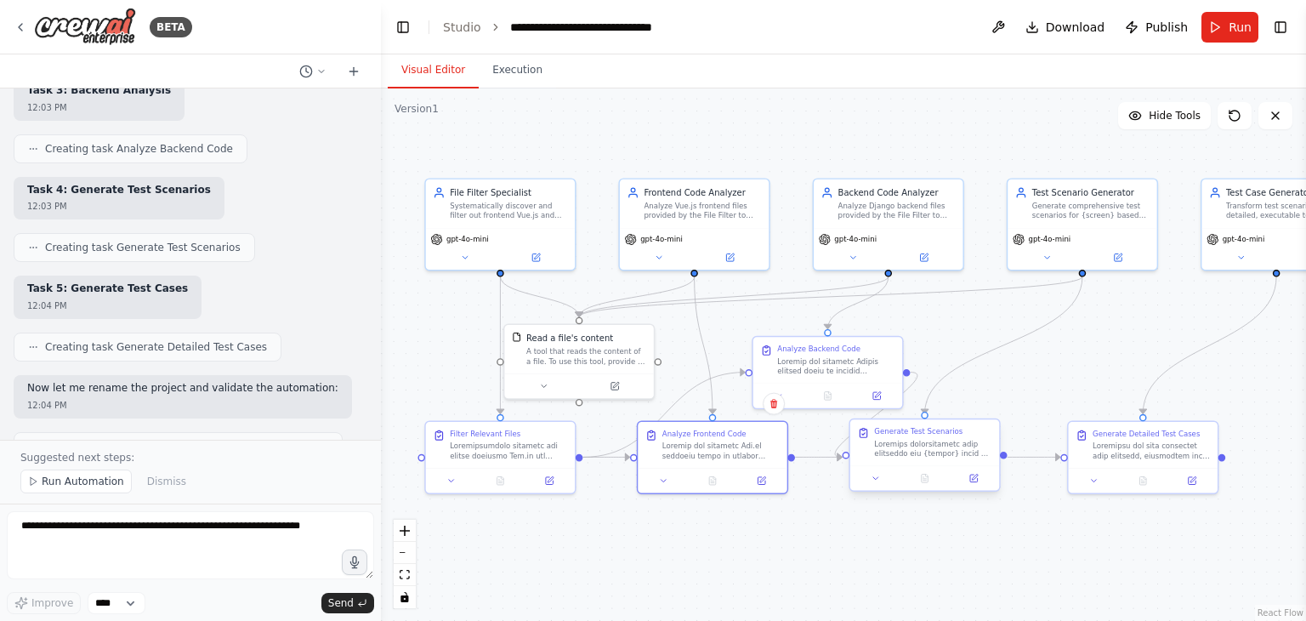
click at [913, 447] on div at bounding box center [932, 449] width 117 height 20
click at [973, 475] on icon at bounding box center [974, 479] width 8 height 8
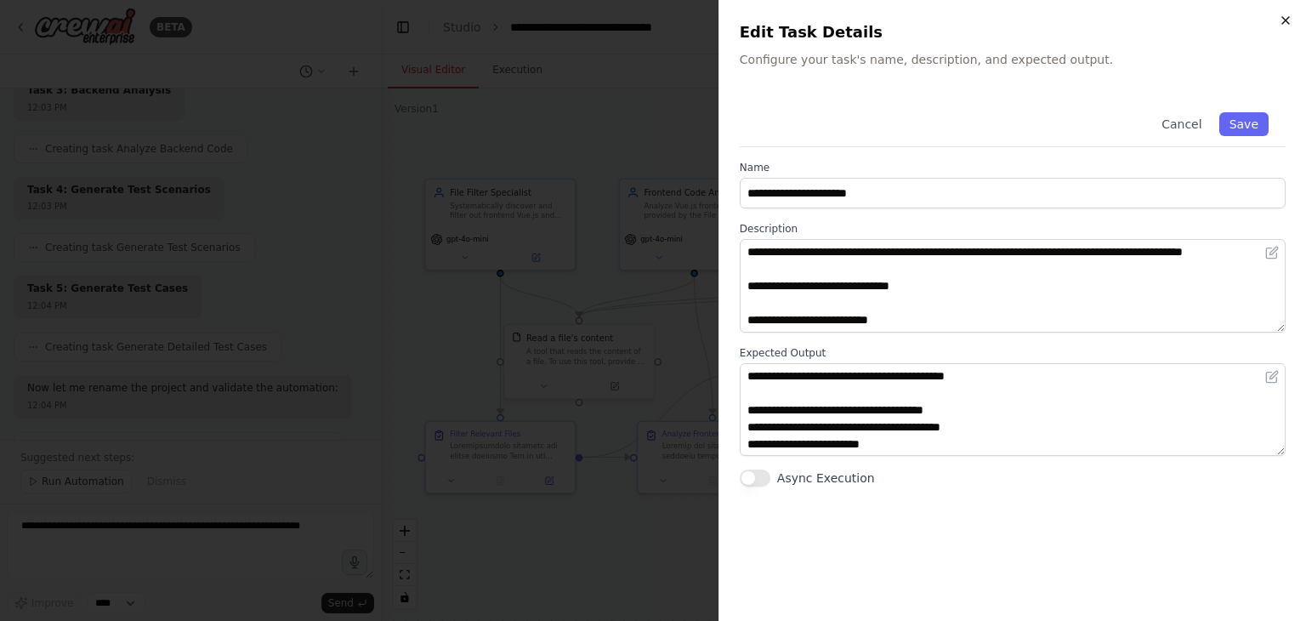
click at [1287, 14] on icon "button" at bounding box center [1286, 21] width 14 height 14
